Goal: Information Seeking & Learning: Compare options

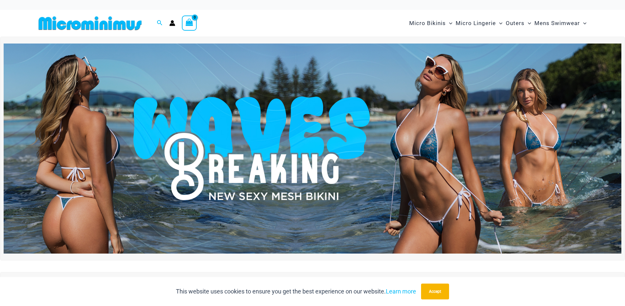
click at [413, 141] on img at bounding box center [313, 148] width 618 height 210
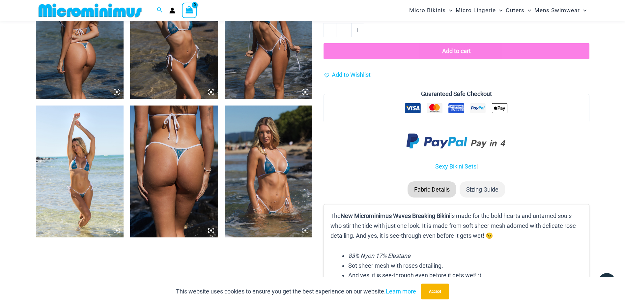
scroll to position [587, 0]
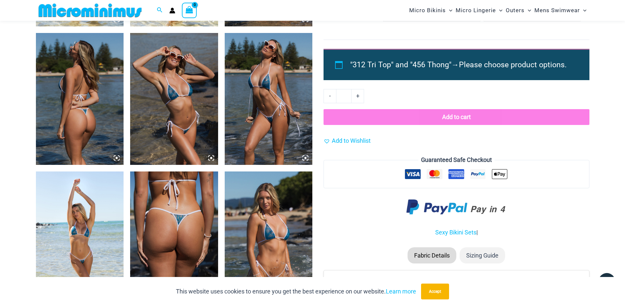
click at [270, 99] on img at bounding box center [269, 99] width 88 height 132
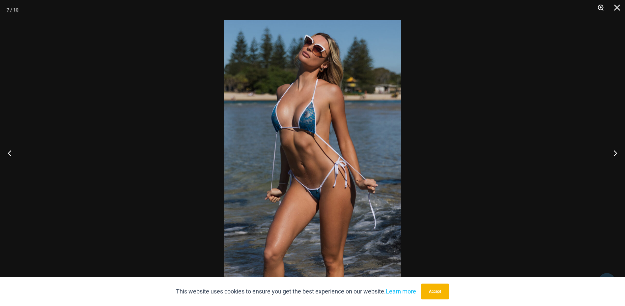
click at [601, 10] on button "Zoom" at bounding box center [598, 10] width 16 height 20
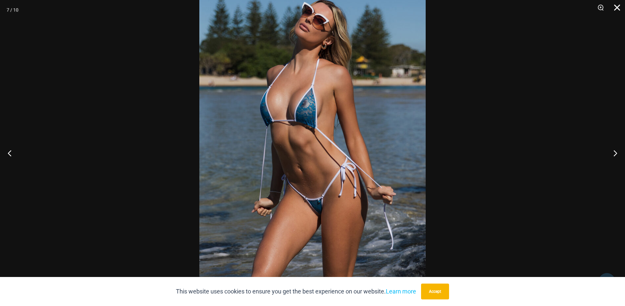
click at [615, 7] on button "Close" at bounding box center [615, 10] width 16 height 20
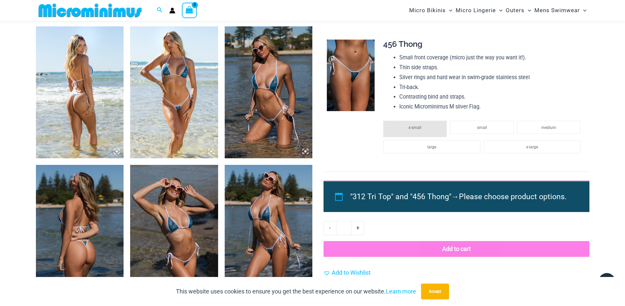
scroll to position [422, 0]
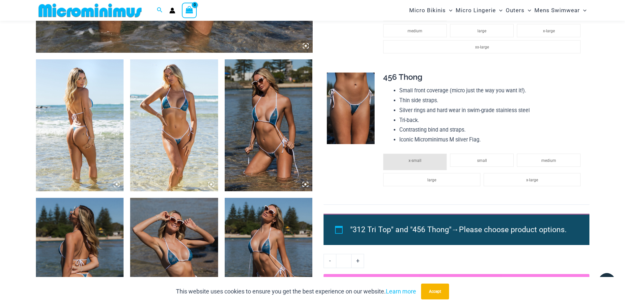
click at [277, 116] on img at bounding box center [269, 125] width 88 height 132
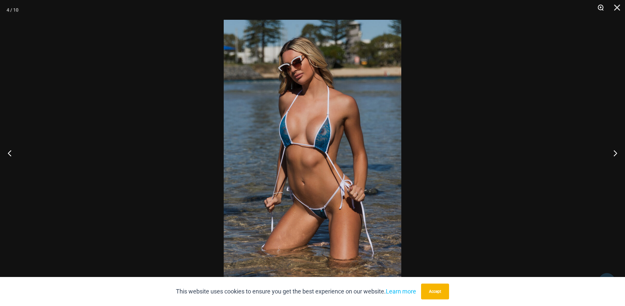
click at [599, 8] on button "Zoom" at bounding box center [598, 10] width 16 height 20
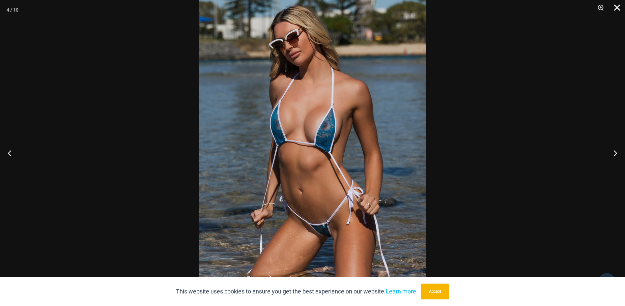
click at [616, 7] on button "Close" at bounding box center [615, 10] width 16 height 20
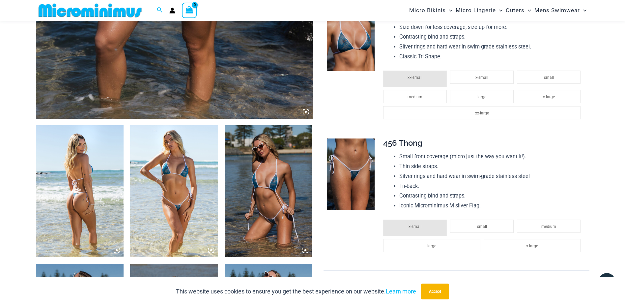
scroll to position [291, 0]
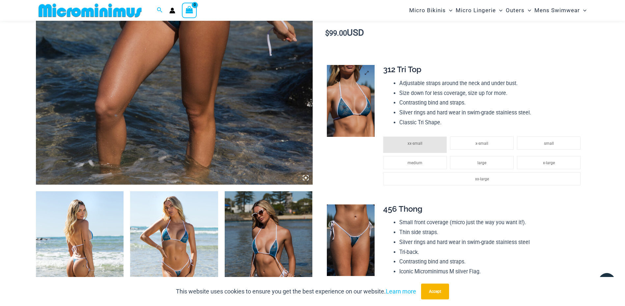
click at [352, 108] on img at bounding box center [351, 101] width 48 height 72
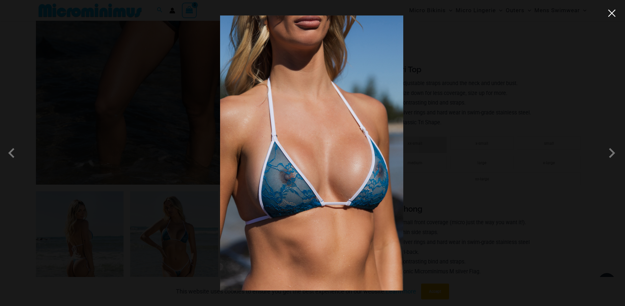
click at [610, 11] on button "Close" at bounding box center [612, 13] width 10 height 10
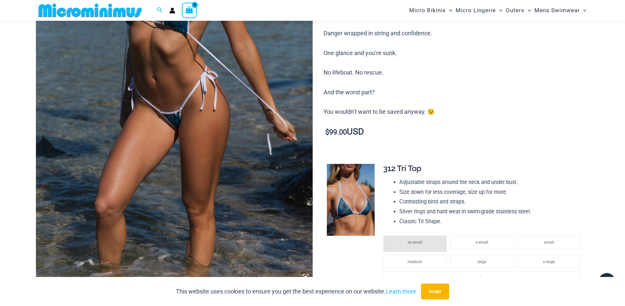
scroll to position [126, 0]
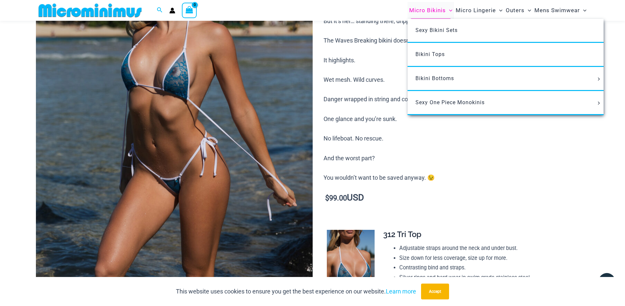
click at [424, 9] on span "Micro Bikinis" at bounding box center [427, 10] width 37 height 17
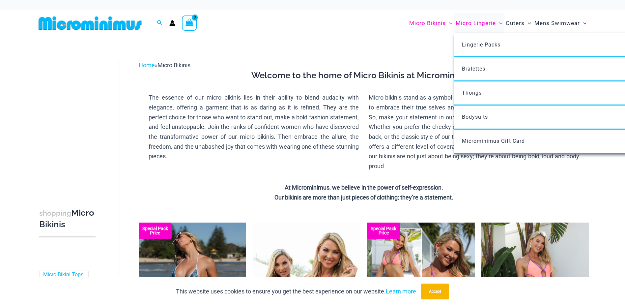
click at [471, 22] on span "Micro Lingerie" at bounding box center [476, 23] width 40 height 17
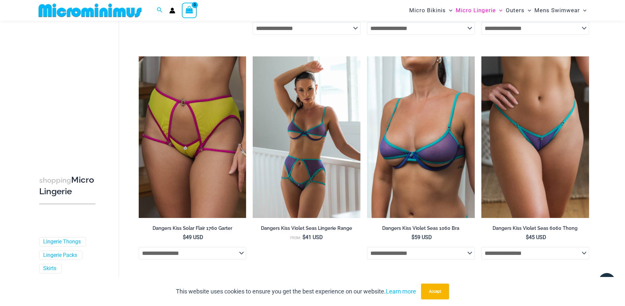
scroll to position [1679, 0]
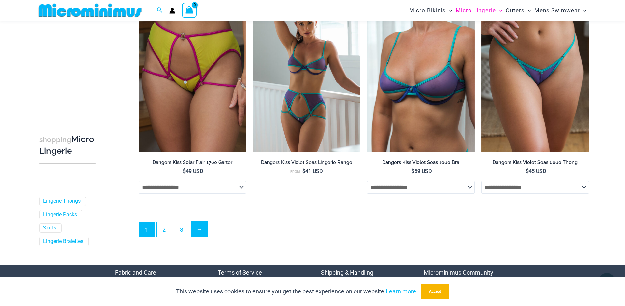
click at [200, 231] on link "→" at bounding box center [199, 228] width 15 height 15
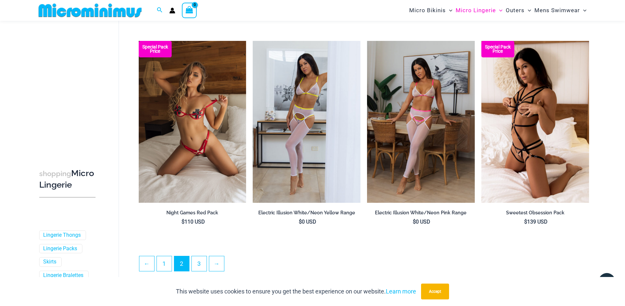
scroll to position [1641, 0]
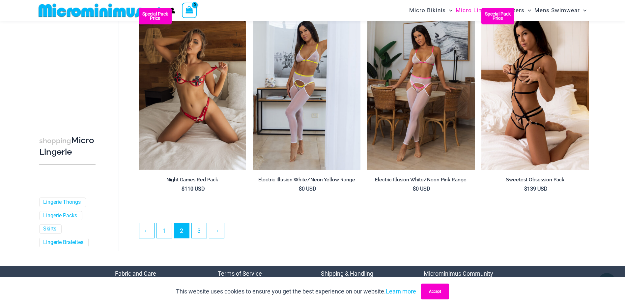
drag, startPoint x: 440, startPoint y: 297, endPoint x: 505, endPoint y: 263, distance: 73.8
click at [441, 297] on button "Accept" at bounding box center [435, 291] width 28 height 16
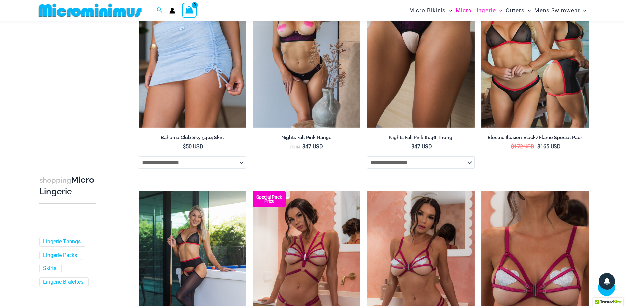
scroll to position [1015, 0]
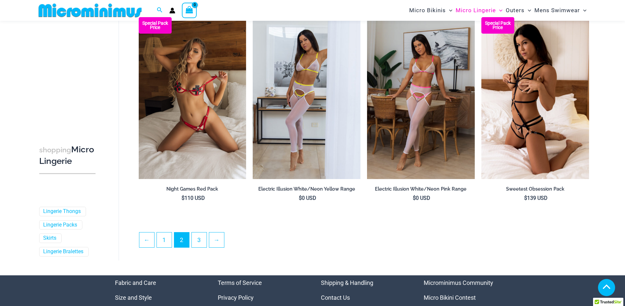
scroll to position [1731, 0]
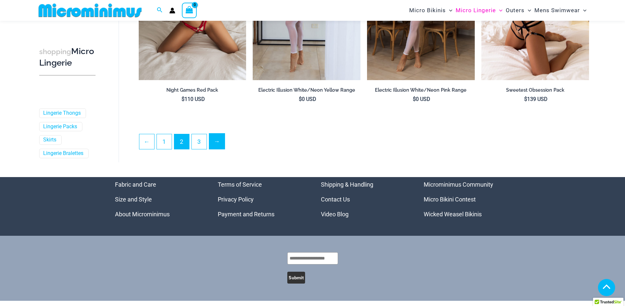
click at [217, 144] on link "→" at bounding box center [216, 140] width 15 height 15
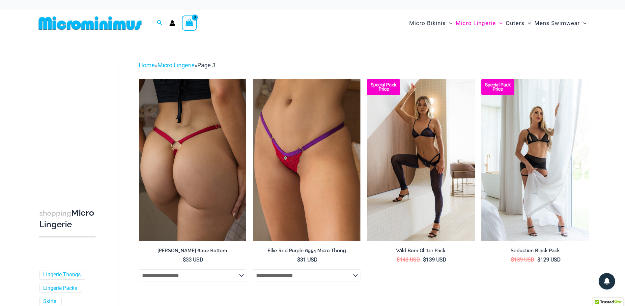
click at [212, 156] on img at bounding box center [193, 159] width 108 height 161
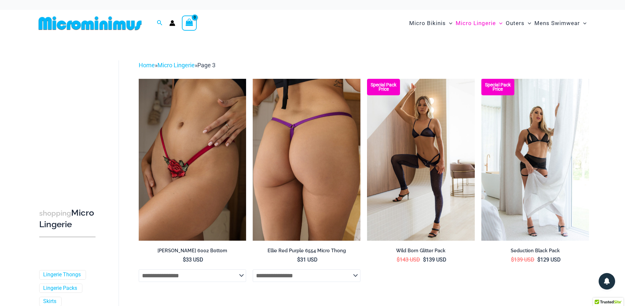
click at [324, 178] on img at bounding box center [307, 159] width 108 height 161
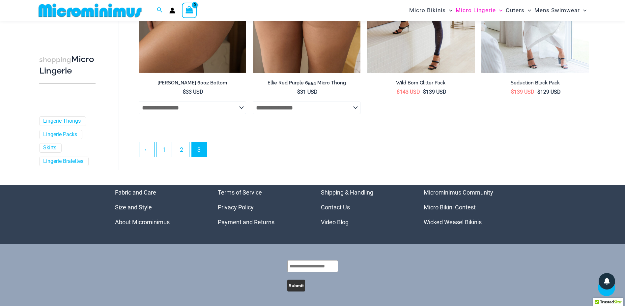
scroll to position [159, 0]
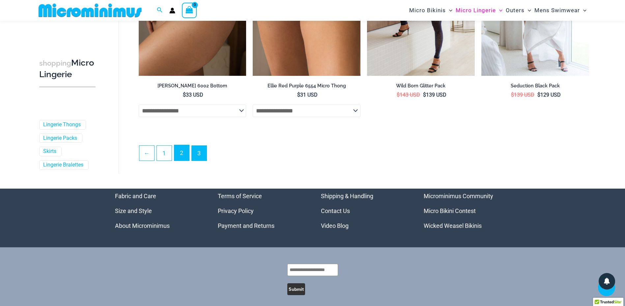
click at [184, 159] on link "2" at bounding box center [181, 152] width 15 height 15
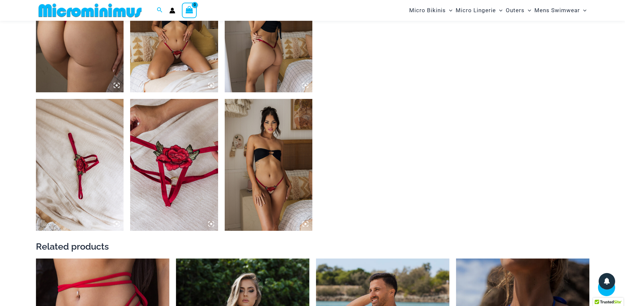
scroll to position [422, 0]
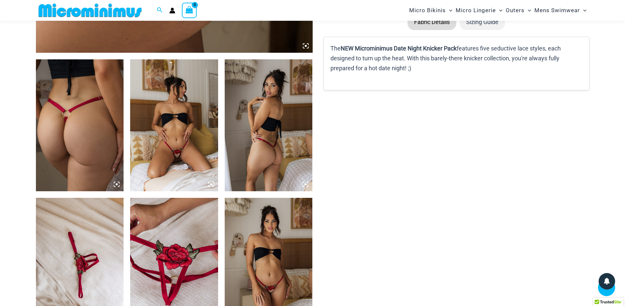
click at [180, 133] on img at bounding box center [174, 125] width 88 height 132
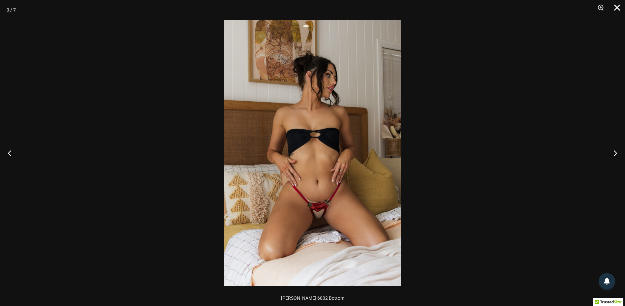
click at [619, 7] on button "Close" at bounding box center [615, 10] width 16 height 20
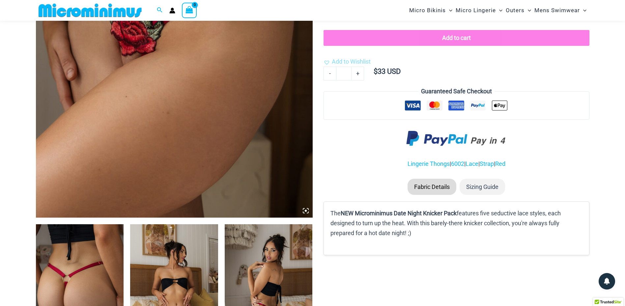
scroll to position [93, 0]
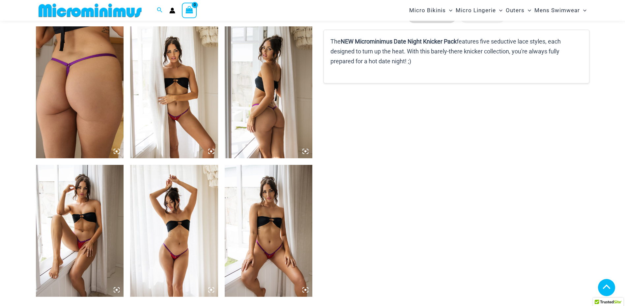
scroll to position [587, 0]
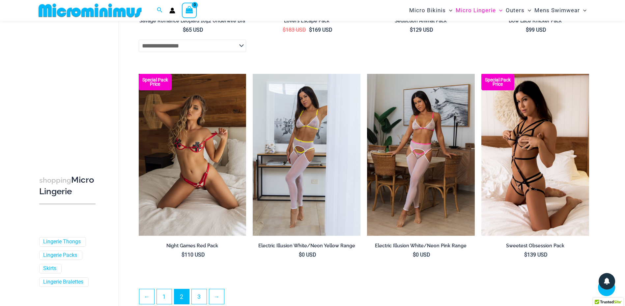
scroll to position [1641, 0]
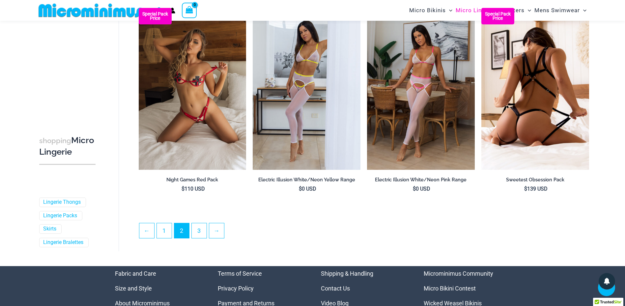
click at [545, 123] on img at bounding box center [535, 88] width 108 height 161
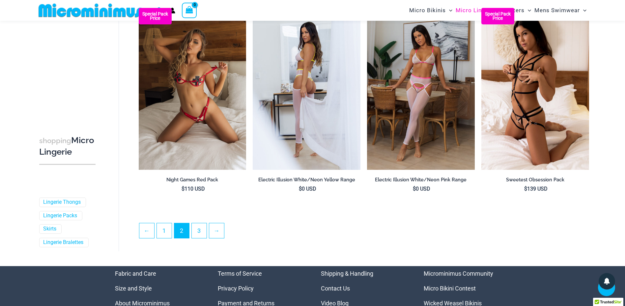
click at [301, 92] on img at bounding box center [307, 88] width 108 height 161
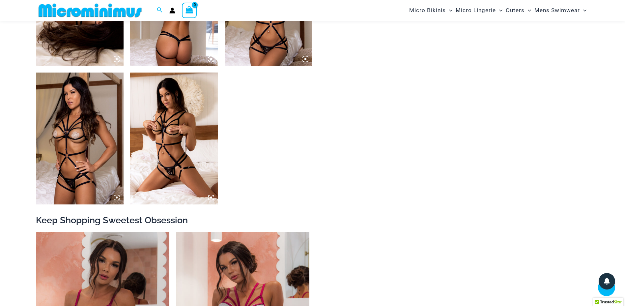
scroll to position [620, 0]
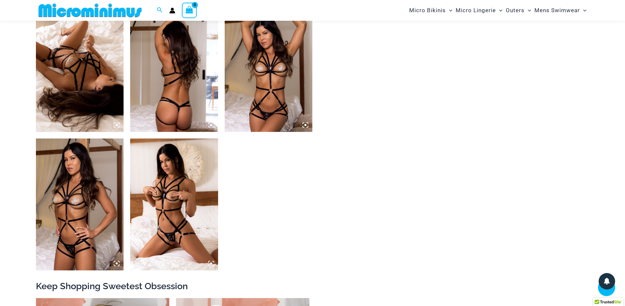
click at [275, 92] on img at bounding box center [269, 66] width 88 height 132
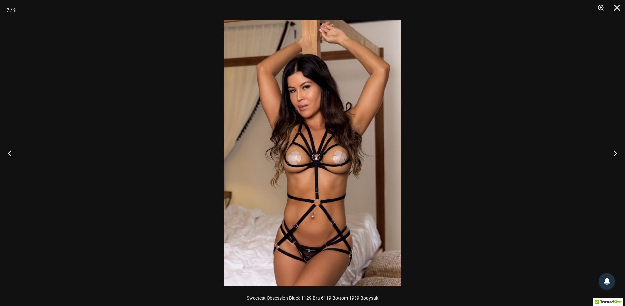
click at [599, 8] on button "Zoom" at bounding box center [598, 10] width 16 height 20
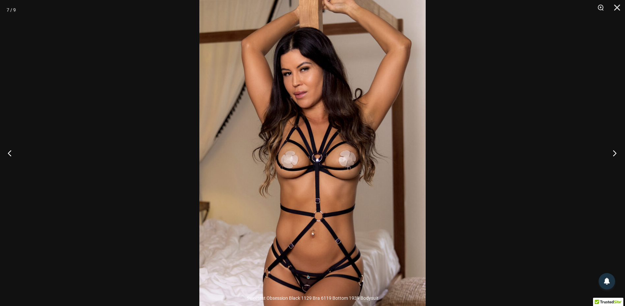
click at [615, 154] on button "Next" at bounding box center [612, 152] width 25 height 33
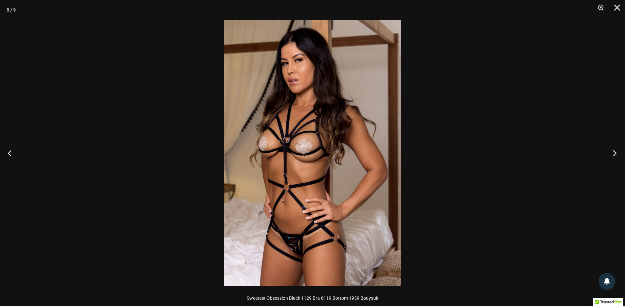
click at [615, 154] on button "Next" at bounding box center [612, 152] width 25 height 33
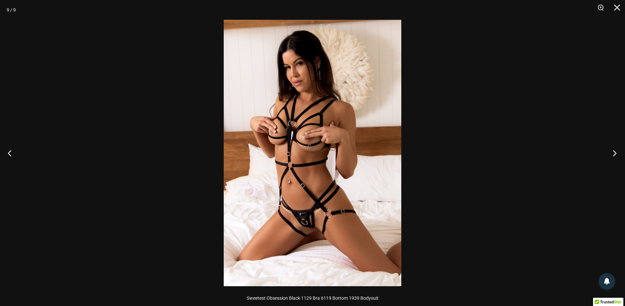
click at [615, 154] on button "Next" at bounding box center [612, 152] width 25 height 33
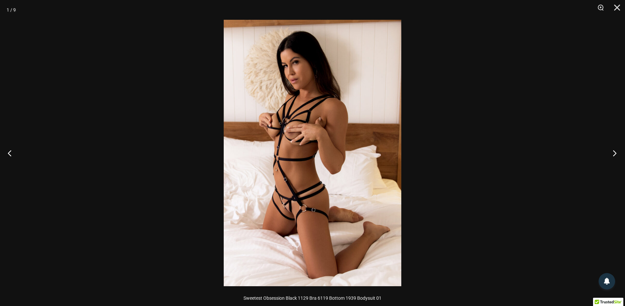
click at [615, 154] on button "Next" at bounding box center [612, 152] width 25 height 33
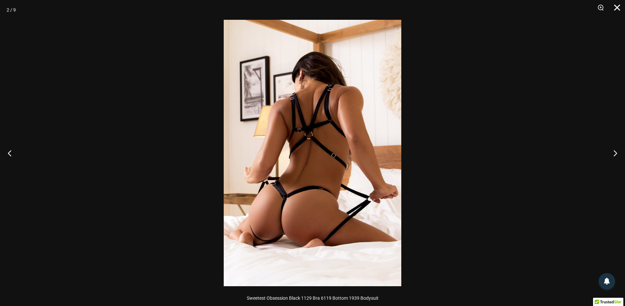
click at [618, 13] on button "Close" at bounding box center [615, 10] width 16 height 20
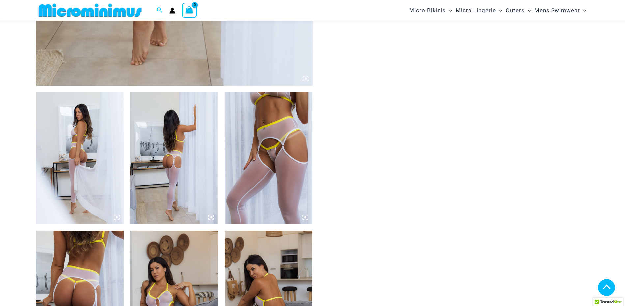
scroll to position [455, 0]
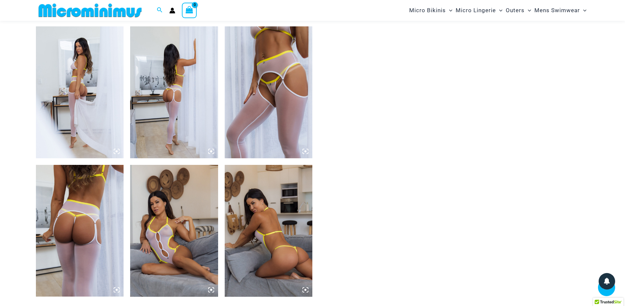
click at [269, 99] on img at bounding box center [269, 92] width 88 height 132
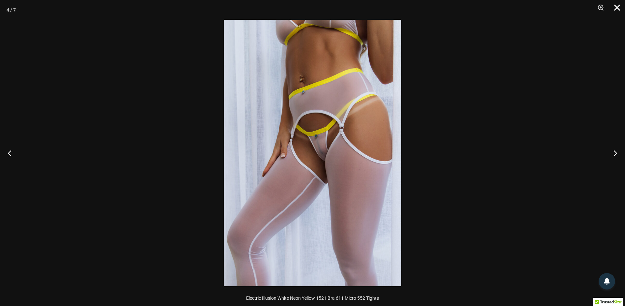
click at [615, 9] on button "Close" at bounding box center [615, 10] width 16 height 20
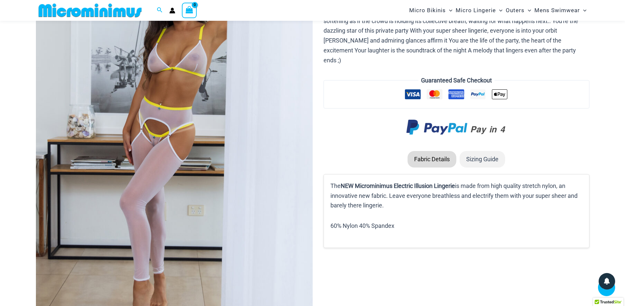
scroll to position [27, 0]
